Goal: Task Accomplishment & Management: Use online tool/utility

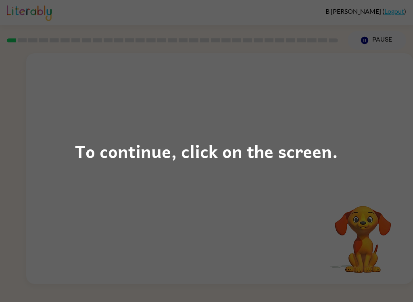
click at [349, 117] on div "To continue, click on the screen." at bounding box center [206, 151] width 413 height 302
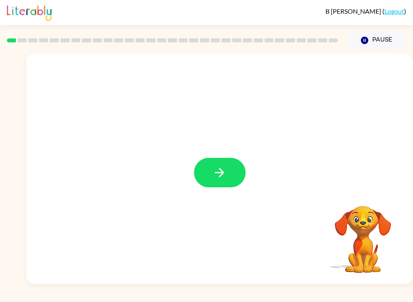
click at [228, 172] on button "button" at bounding box center [220, 172] width 52 height 29
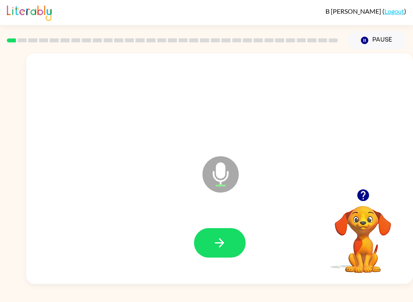
click at [230, 242] on button "button" at bounding box center [220, 242] width 52 height 29
click at [223, 235] on icon "button" at bounding box center [220, 242] width 14 height 14
click at [213, 244] on icon "button" at bounding box center [220, 242] width 14 height 14
click at [222, 241] on icon "button" at bounding box center [219, 242] width 9 height 9
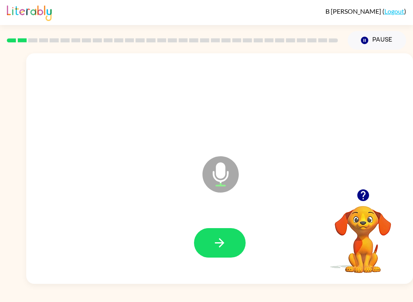
click at [202, 254] on button "button" at bounding box center [220, 242] width 52 height 29
click at [221, 244] on icon "button" at bounding box center [219, 242] width 9 height 9
click at [228, 248] on button "button" at bounding box center [220, 242] width 52 height 29
click at [223, 248] on icon "button" at bounding box center [220, 242] width 14 height 14
click at [220, 238] on icon "button" at bounding box center [220, 242] width 14 height 14
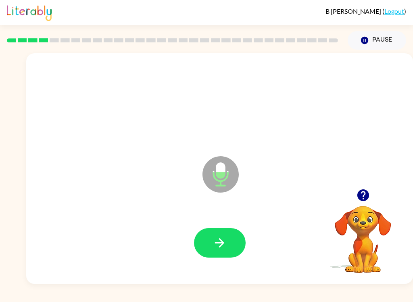
click at [219, 238] on icon "button" at bounding box center [220, 242] width 14 height 14
click at [221, 244] on icon "button" at bounding box center [220, 242] width 14 height 14
click at [221, 238] on icon "button" at bounding box center [220, 242] width 14 height 14
click at [215, 254] on button "button" at bounding box center [220, 242] width 52 height 29
click at [221, 251] on button "button" at bounding box center [220, 242] width 52 height 29
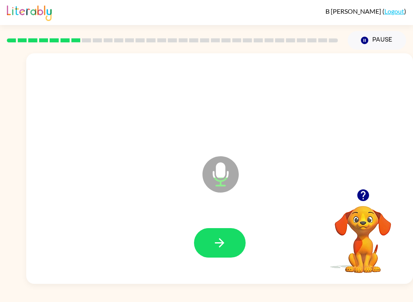
click at [212, 246] on button "button" at bounding box center [220, 242] width 52 height 29
click at [225, 246] on icon "button" at bounding box center [220, 242] width 14 height 14
click at [221, 246] on icon "button" at bounding box center [219, 242] width 9 height 9
click at [224, 237] on icon "button" at bounding box center [220, 242] width 14 height 14
click at [222, 252] on button "button" at bounding box center [220, 242] width 52 height 29
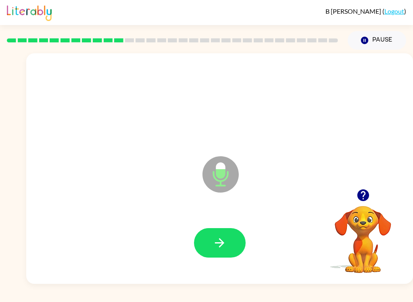
click at [222, 243] on icon "button" at bounding box center [219, 242] width 9 height 9
click at [212, 256] on button "button" at bounding box center [220, 242] width 52 height 29
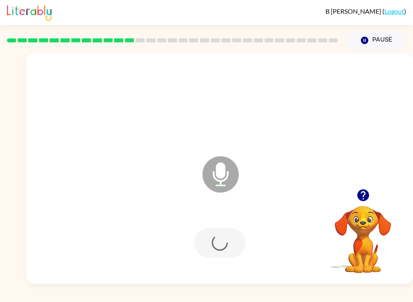
click at [218, 242] on div at bounding box center [220, 242] width 52 height 29
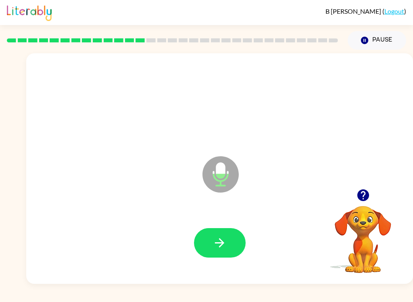
click at [214, 251] on button "button" at bounding box center [220, 242] width 52 height 29
click at [223, 240] on icon "button" at bounding box center [220, 242] width 14 height 14
click at [225, 238] on icon "button" at bounding box center [220, 242] width 14 height 14
click at [224, 251] on button "button" at bounding box center [220, 242] width 52 height 29
click at [225, 241] on icon "button" at bounding box center [220, 242] width 14 height 14
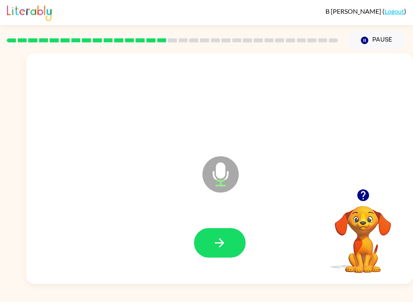
click at [223, 240] on icon "button" at bounding box center [220, 242] width 14 height 14
click at [226, 242] on icon "button" at bounding box center [220, 242] width 14 height 14
click at [235, 246] on button "button" at bounding box center [220, 242] width 52 height 29
click at [220, 245] on icon "button" at bounding box center [220, 242] width 14 height 14
click at [229, 233] on button "button" at bounding box center [220, 242] width 52 height 29
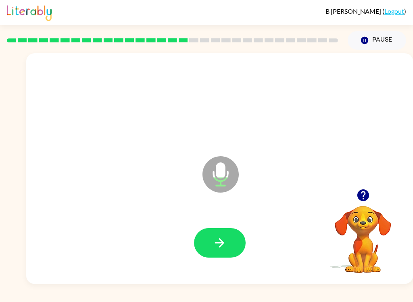
click at [223, 236] on icon "button" at bounding box center [220, 242] width 14 height 14
click at [218, 244] on icon "button" at bounding box center [220, 242] width 14 height 14
click at [226, 242] on icon "button" at bounding box center [220, 242] width 14 height 14
click at [216, 241] on icon "button" at bounding box center [220, 242] width 14 height 14
click at [211, 239] on button "button" at bounding box center [220, 242] width 52 height 29
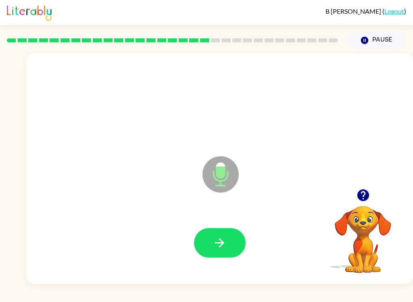
click at [215, 250] on icon "button" at bounding box center [220, 242] width 14 height 14
click at [221, 238] on icon "button" at bounding box center [220, 242] width 14 height 14
click at [222, 250] on icon "button" at bounding box center [220, 242] width 14 height 14
click at [228, 235] on button "button" at bounding box center [220, 242] width 52 height 29
click at [227, 240] on button "button" at bounding box center [220, 242] width 52 height 29
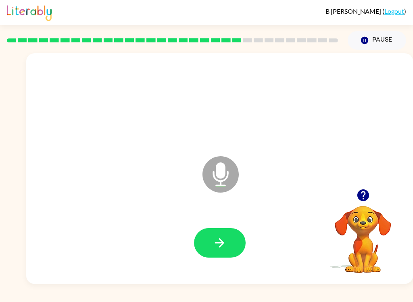
click at [234, 248] on button "button" at bounding box center [220, 242] width 52 height 29
click at [233, 236] on button "button" at bounding box center [220, 242] width 52 height 29
click at [224, 254] on button "button" at bounding box center [220, 242] width 52 height 29
click at [217, 246] on icon "button" at bounding box center [220, 242] width 14 height 14
click at [217, 238] on icon "button" at bounding box center [220, 242] width 14 height 14
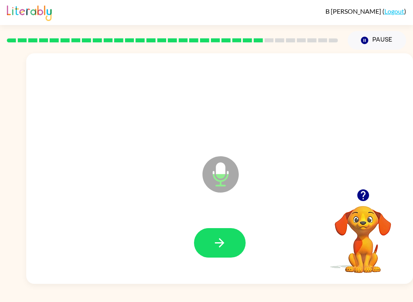
click at [214, 244] on icon "button" at bounding box center [220, 242] width 14 height 14
click at [222, 252] on button "button" at bounding box center [220, 242] width 52 height 29
click at [223, 271] on div at bounding box center [219, 243] width 371 height 66
click at [222, 241] on icon "button" at bounding box center [219, 242] width 9 height 9
click at [219, 239] on icon "button" at bounding box center [220, 242] width 14 height 14
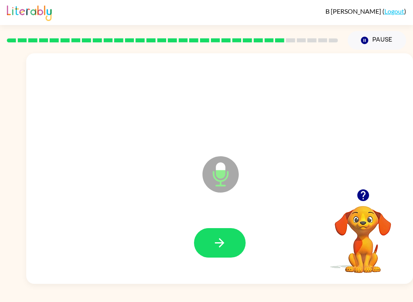
click at [220, 240] on icon "button" at bounding box center [219, 242] width 9 height 9
click at [229, 242] on button "button" at bounding box center [220, 242] width 52 height 29
click at [225, 237] on icon "button" at bounding box center [220, 242] width 14 height 14
click at [223, 256] on button "button" at bounding box center [220, 242] width 52 height 29
click at [236, 248] on button "button" at bounding box center [220, 242] width 52 height 29
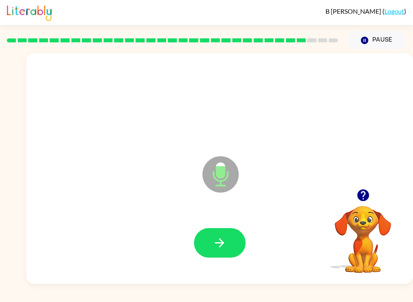
click at [229, 240] on button "button" at bounding box center [220, 242] width 52 height 29
click at [214, 245] on icon "button" at bounding box center [220, 242] width 14 height 14
click at [223, 237] on icon "button" at bounding box center [220, 242] width 14 height 14
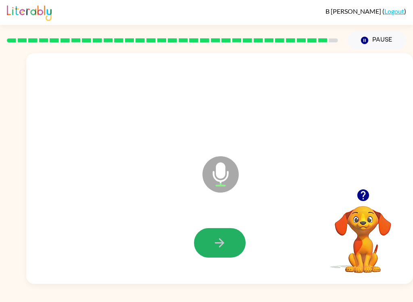
click at [213, 246] on icon "button" at bounding box center [220, 242] width 14 height 14
click at [211, 242] on button "button" at bounding box center [220, 242] width 52 height 29
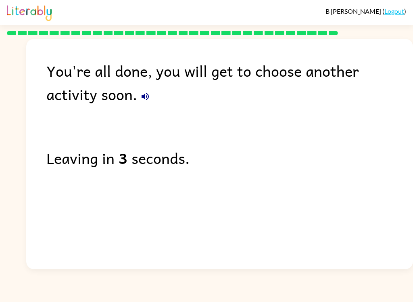
click at [140, 101] on icon "button" at bounding box center [145, 97] width 10 height 10
